Goal: Transaction & Acquisition: Obtain resource

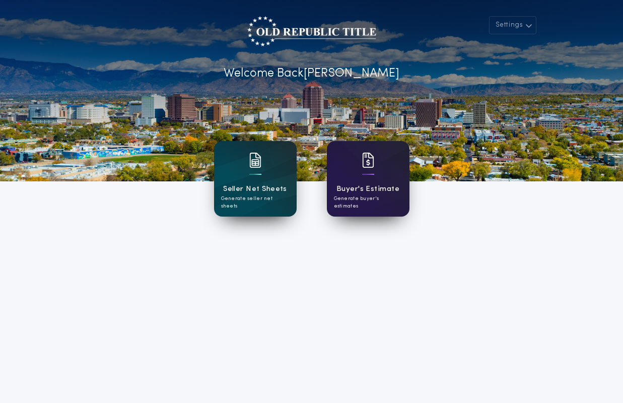
click at [375, 169] on div "Buyer's Estimate Generate buyer's estimates" at bounding box center [368, 179] width 83 height 76
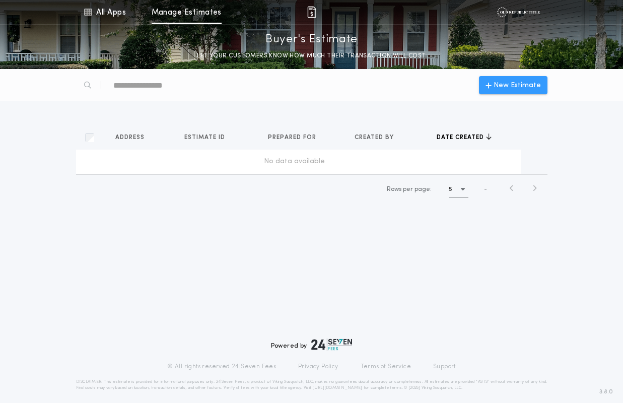
click at [500, 78] on div "New Estimate" at bounding box center [513, 85] width 68 height 18
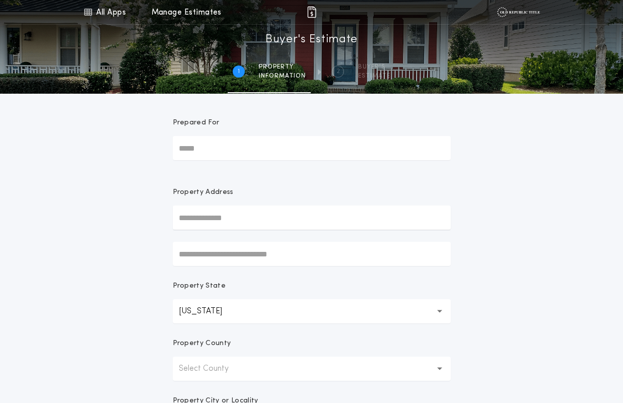
click at [236, 147] on input "Prepared For" at bounding box center [312, 148] width 278 height 24
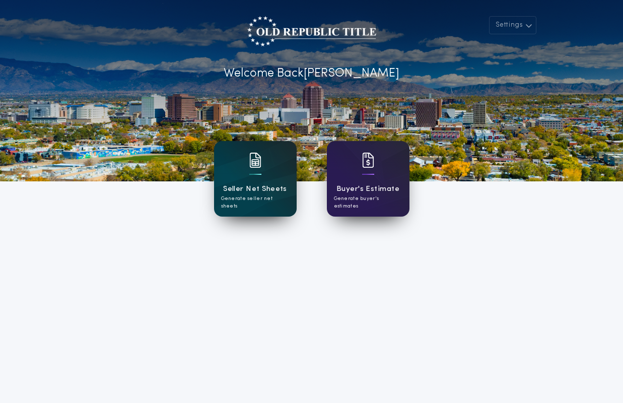
click at [265, 206] on div "Seller Net Sheets Generate seller net sheets" at bounding box center [255, 179] width 83 height 76
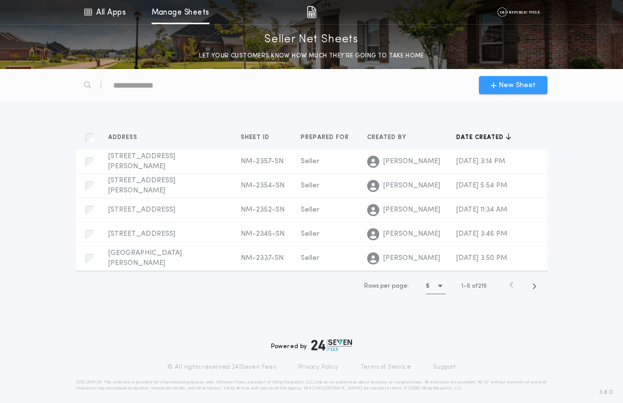
click at [530, 88] on span "New Sheet" at bounding box center [517, 85] width 37 height 11
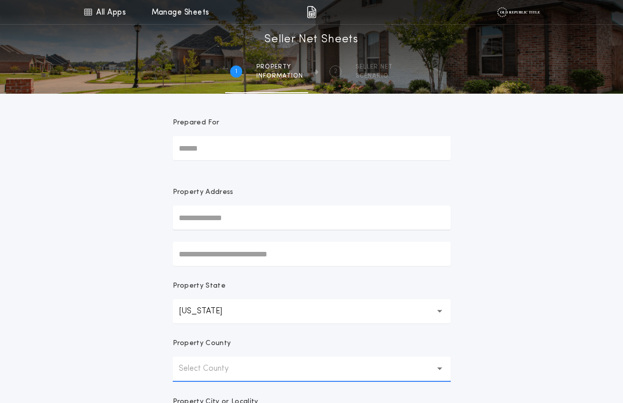
click at [224, 151] on input "Prepared For" at bounding box center [312, 148] width 278 height 24
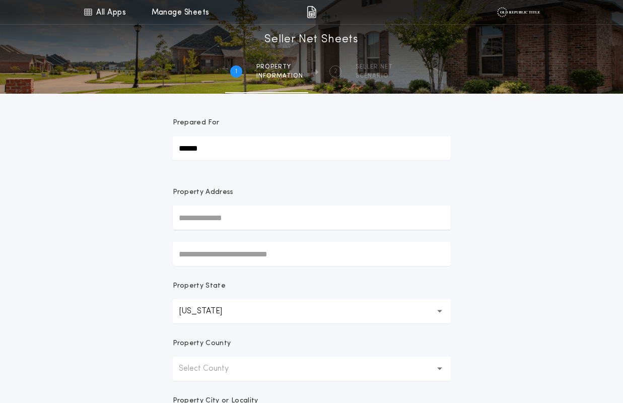
type input "******"
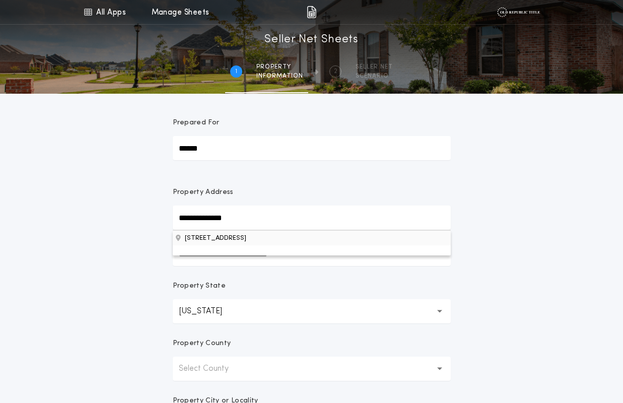
click at [219, 243] on button "10812 Rio Puerco Trl SW, Albuquerque, NM, 87121, USA" at bounding box center [312, 237] width 278 height 15
type input "**********"
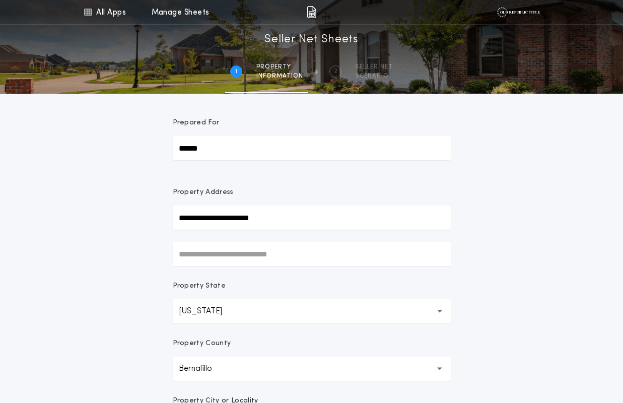
scroll to position [2, 0]
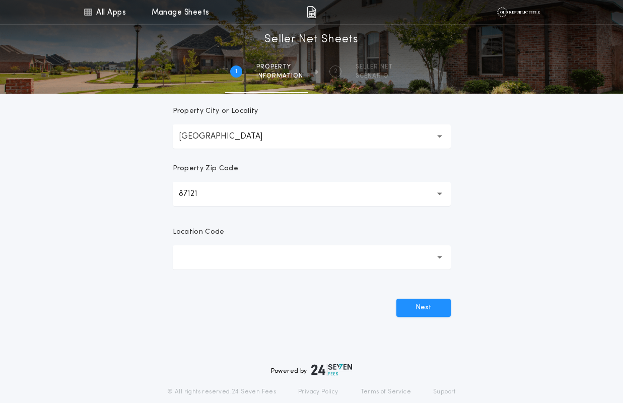
click at [217, 260] on button "button" at bounding box center [312, 257] width 278 height 24
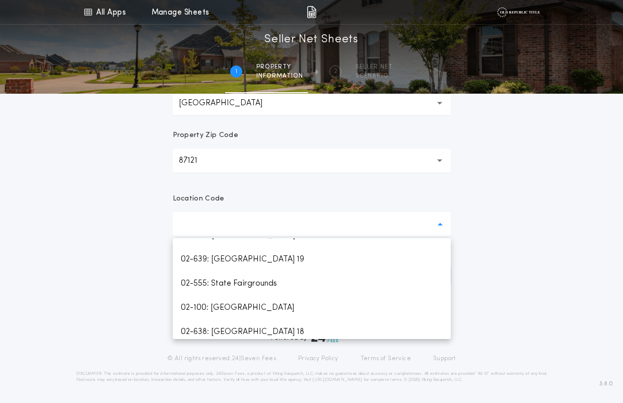
scroll to position [864, 0]
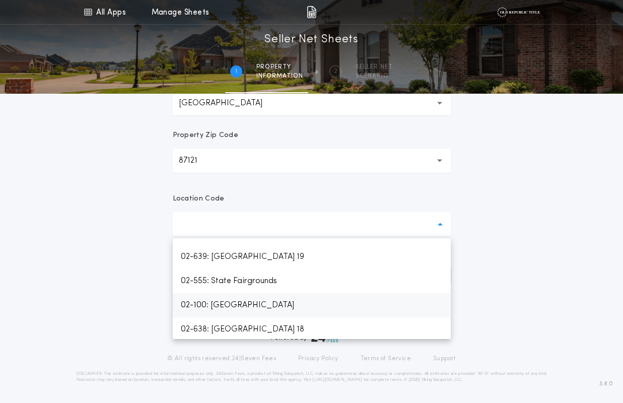
click at [230, 311] on p "02-100: Albuquerque" at bounding box center [312, 305] width 278 height 24
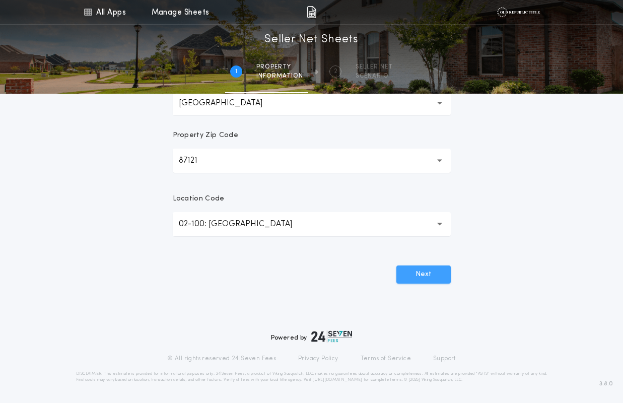
click at [405, 282] on button "Next" at bounding box center [423, 274] width 54 height 18
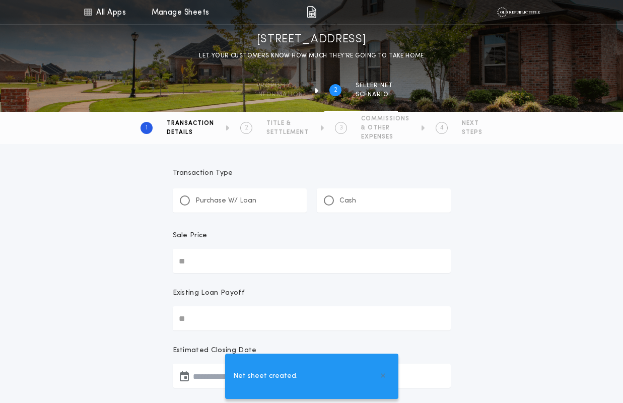
scroll to position [0, 0]
click at [228, 198] on p "Purchase W/ Loan" at bounding box center [225, 201] width 61 height 10
click at [216, 269] on input "Sale Price" at bounding box center [312, 261] width 278 height 24
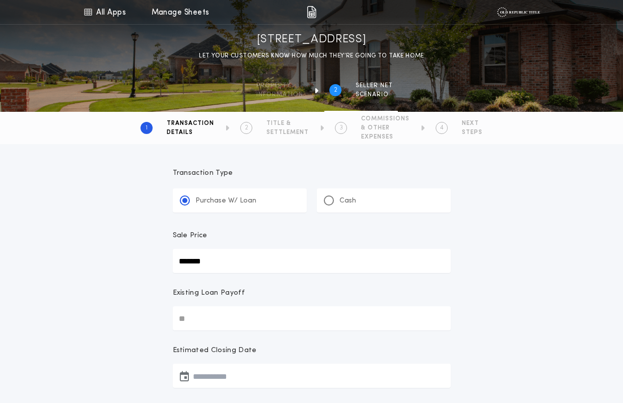
type input "********"
click at [273, 305] on div "Existing Loan Payoff" at bounding box center [312, 297] width 278 height 18
click at [273, 306] on input "Existing Loan Payoff" at bounding box center [312, 318] width 278 height 24
type input "********"
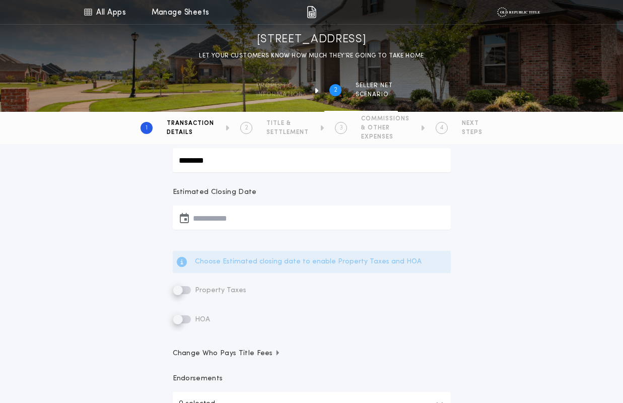
scroll to position [154, 0]
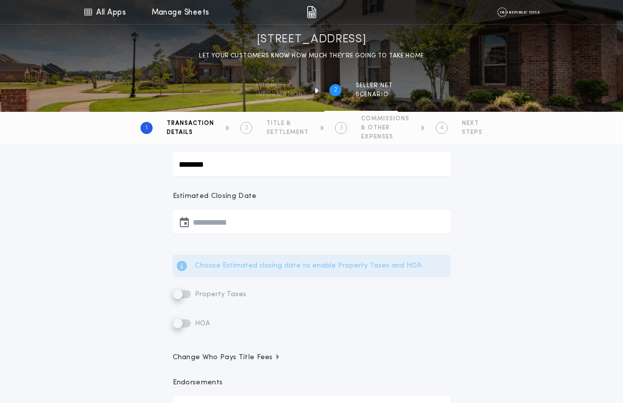
click at [259, 219] on button "button" at bounding box center [312, 222] width 278 height 24
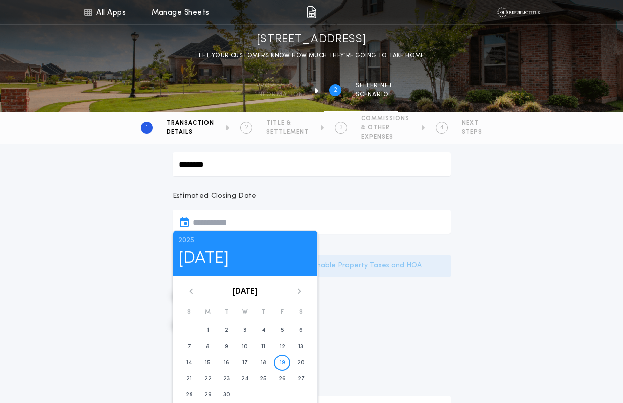
click at [301, 291] on icon at bounding box center [299, 291] width 6 height 6
click at [281, 347] on time "7" at bounding box center [282, 346] width 3 height 8
type input "**********"
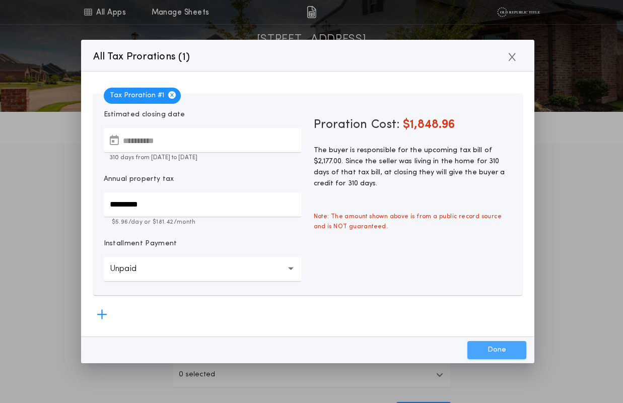
click at [497, 348] on button "Done" at bounding box center [496, 350] width 59 height 18
type input "*********"
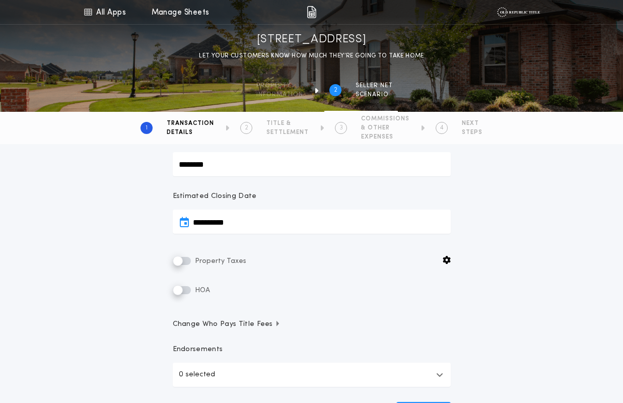
drag, startPoint x: 179, startPoint y: 38, endPoint x: 451, endPoint y: 45, distance: 272.0
click at [451, 45] on div "10812 Rio Puerco Trl SW, Albuquerque, NM 87121 LET YOUR CUSTOMERS KNOW HOW MUCH…" at bounding box center [311, 46] width 623 height 29
copy h1 "10812 Rio Puerco Trl SW, Albuquerque, NM 87121"
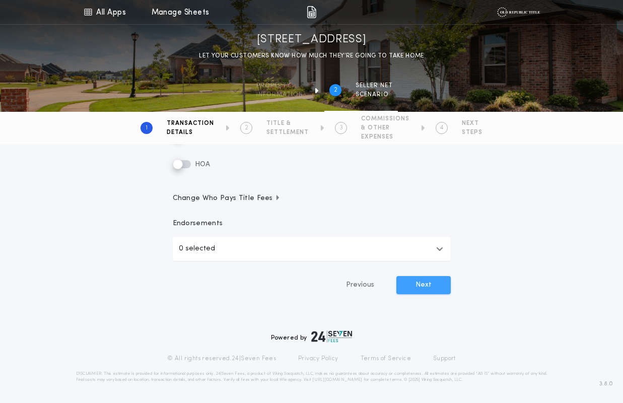
scroll to position [280, 0]
click at [417, 286] on button "Next" at bounding box center [423, 285] width 54 height 18
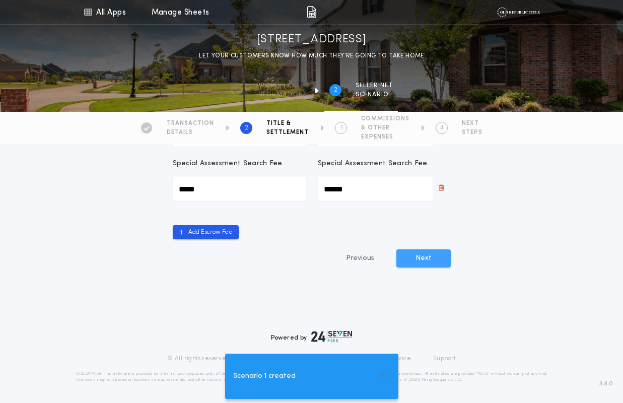
scroll to position [314, 0]
click at [426, 266] on button "Next" at bounding box center [423, 258] width 54 height 18
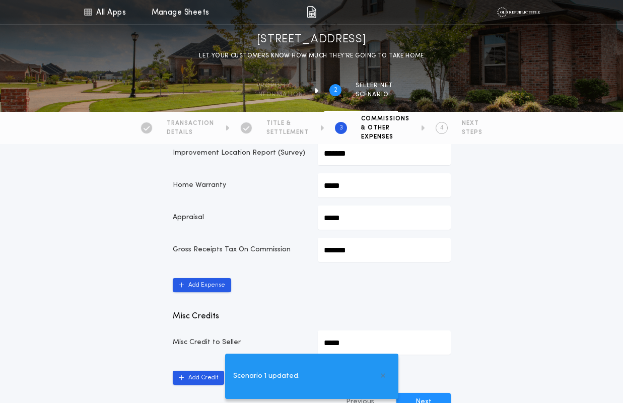
scroll to position [451, 0]
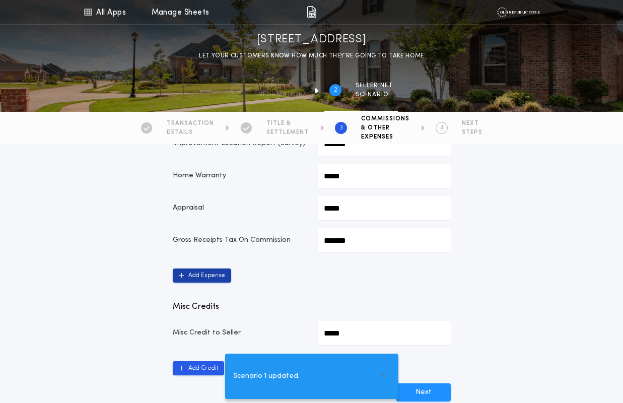
click at [192, 274] on button "Add Expense" at bounding box center [202, 275] width 58 height 14
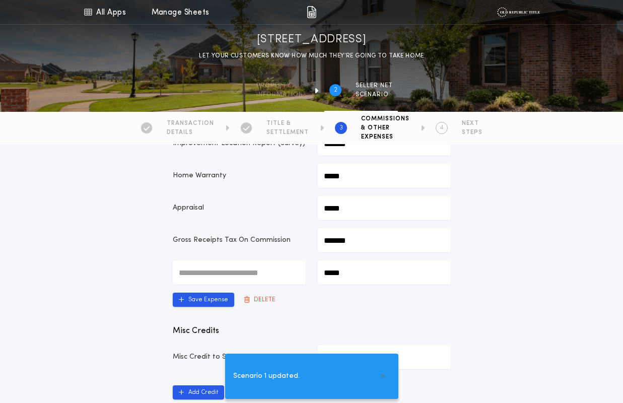
click at [207, 273] on input "text" at bounding box center [239, 272] width 133 height 24
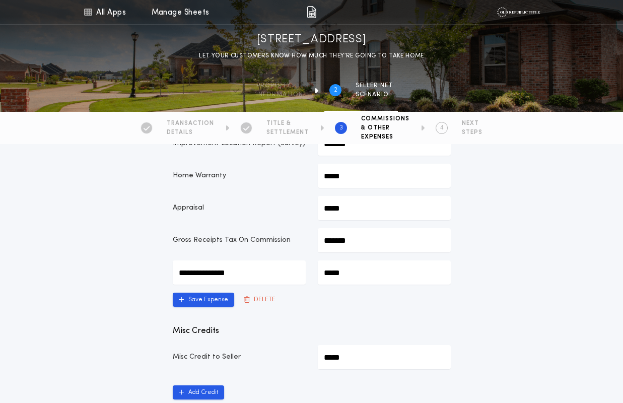
type input "**********"
type input "*******"
click at [186, 300] on button "Save Expense" at bounding box center [203, 300] width 61 height 14
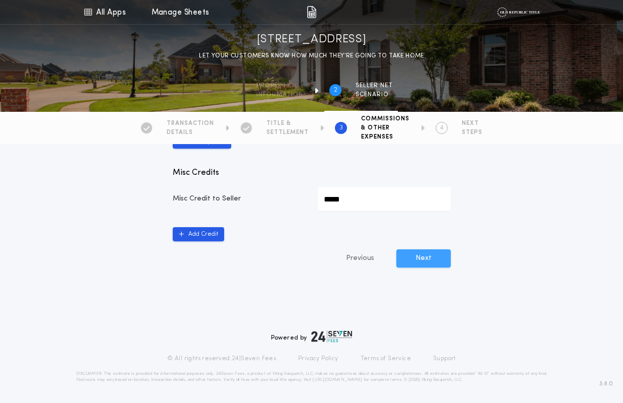
scroll to position [617, 0]
click at [432, 259] on button "Next" at bounding box center [423, 258] width 54 height 18
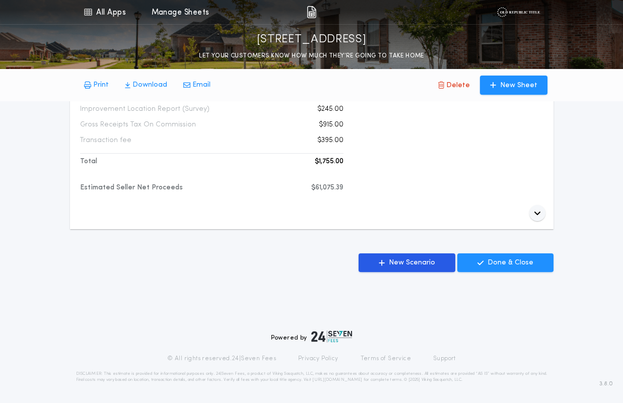
scroll to position [611, 0]
click at [133, 86] on p "Download" at bounding box center [149, 85] width 35 height 10
